Goal: Download file/media

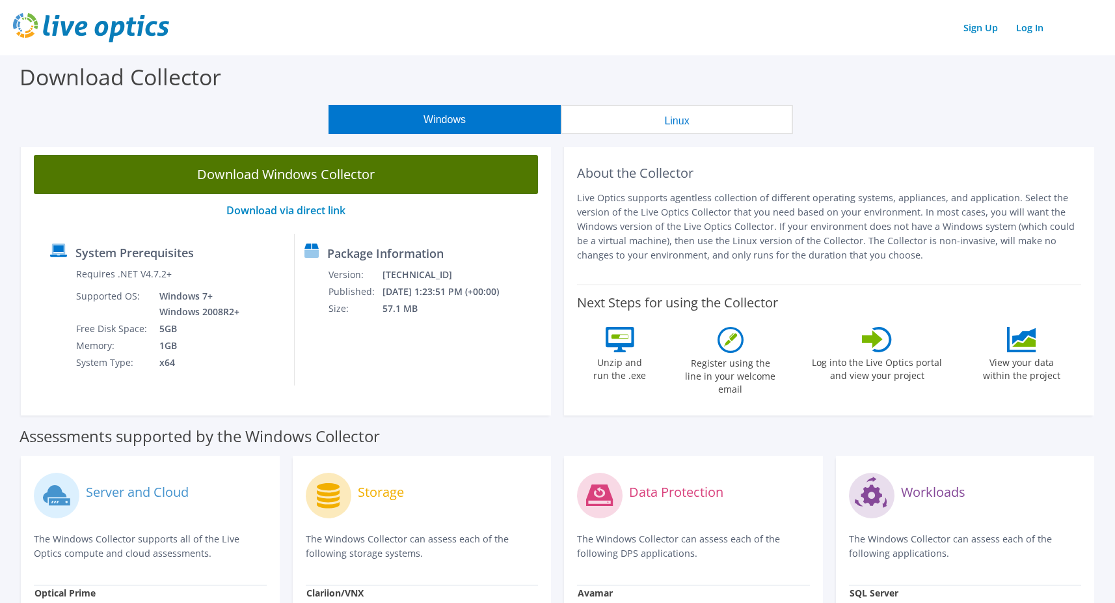
click at [269, 168] on link "Download Windows Collector" at bounding box center [286, 174] width 504 height 39
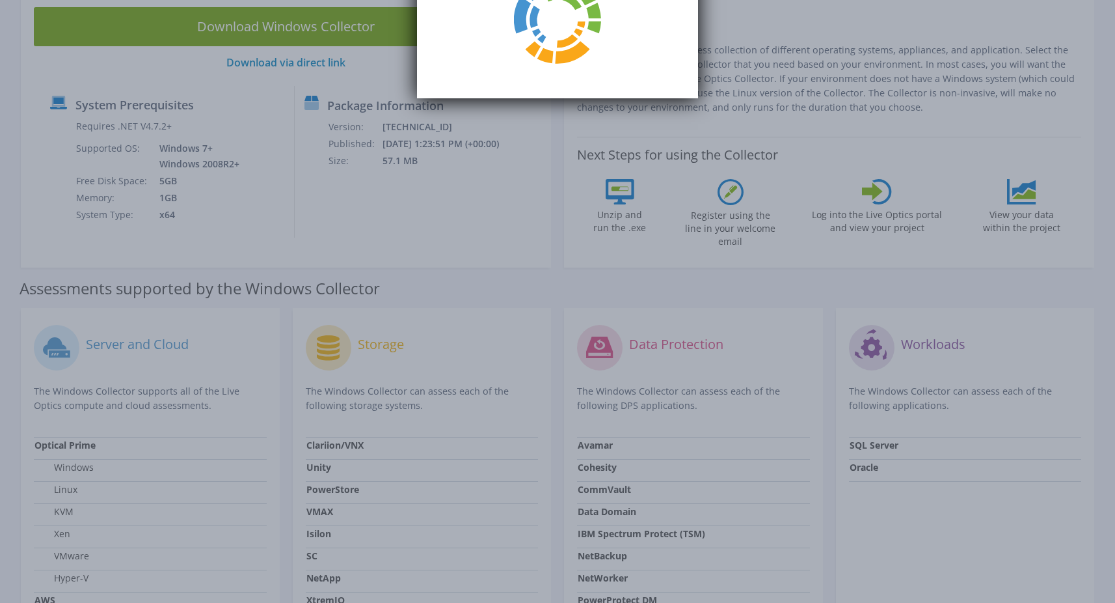
scroll to position [195, 0]
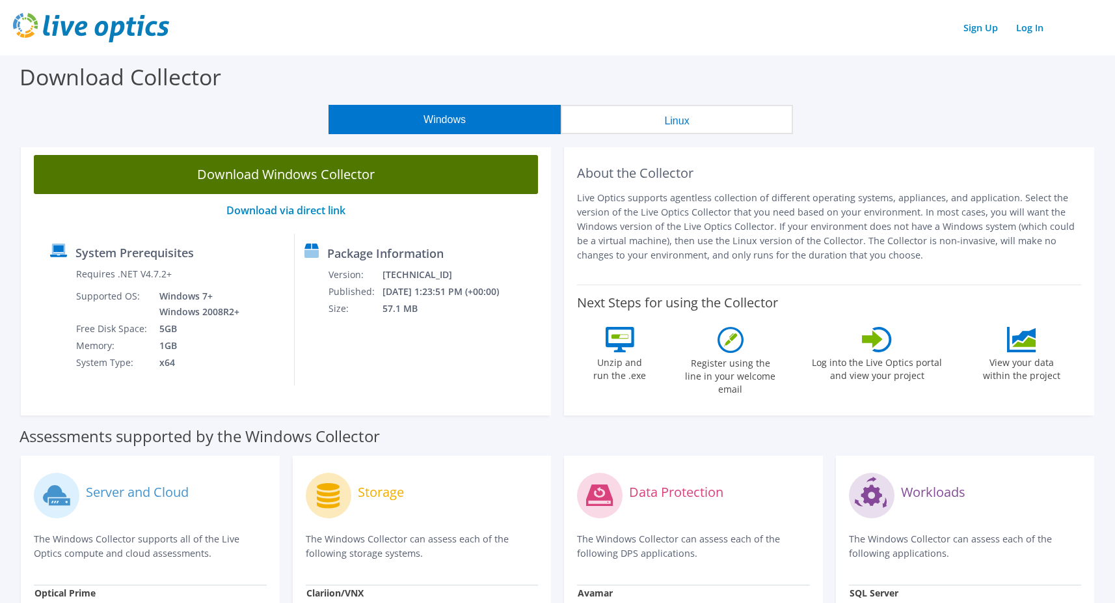
click at [346, 168] on link "Download Windows Collector" at bounding box center [286, 174] width 504 height 39
